Goal: Check status

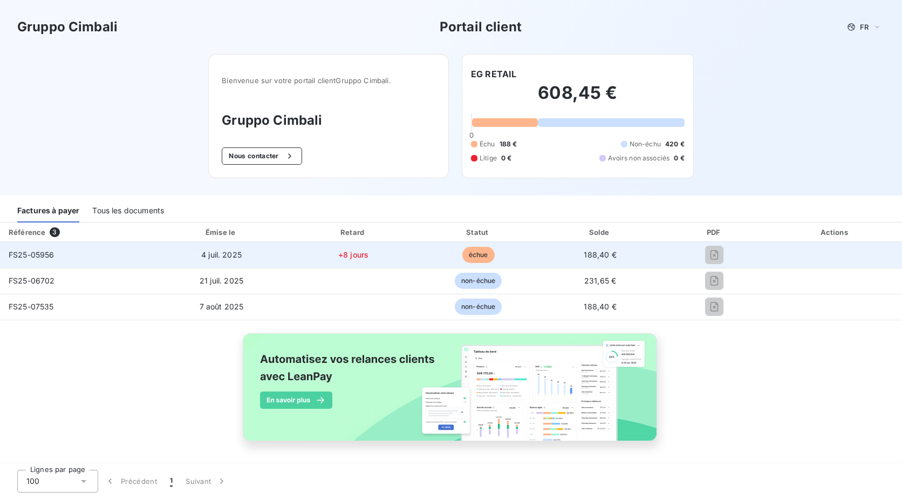
click at [26, 254] on span "FS25-05956" at bounding box center [32, 254] width 46 height 9
copy span "FS25-05956"
click at [232, 256] on span "4 juil. 2025" at bounding box center [221, 254] width 40 height 9
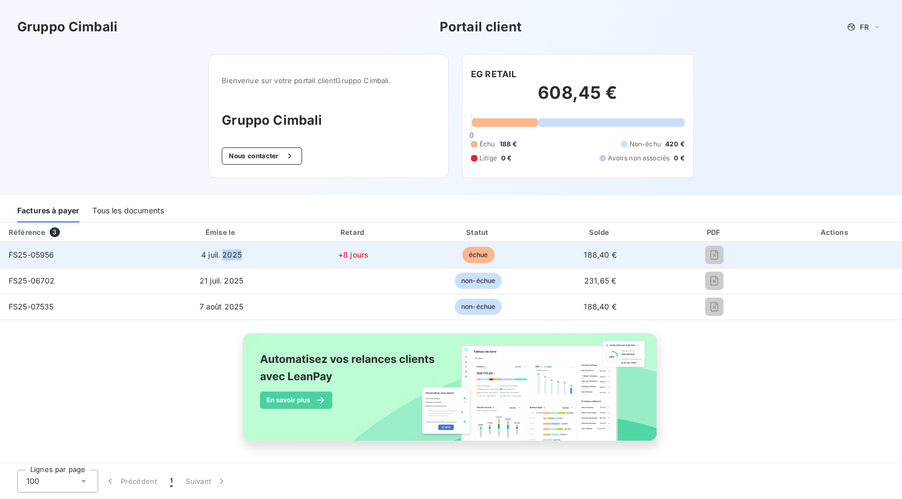
click at [232, 256] on span "4 juil. 2025" at bounding box center [221, 254] width 40 height 9
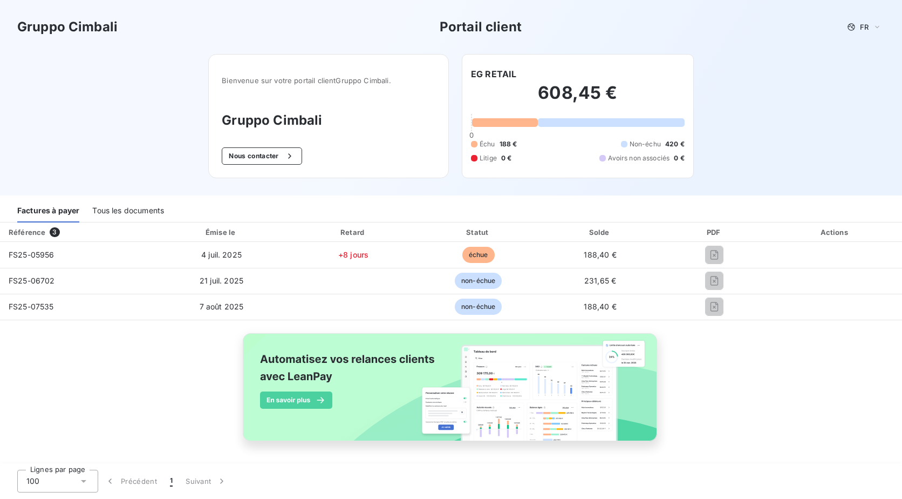
click at [84, 84] on div "Gruppo Cimbali Portail client FR Bienvenue sur votre portail client Gruppo Cimb…" at bounding box center [451, 97] width 902 height 195
